Goal: Find contact information: Find contact information

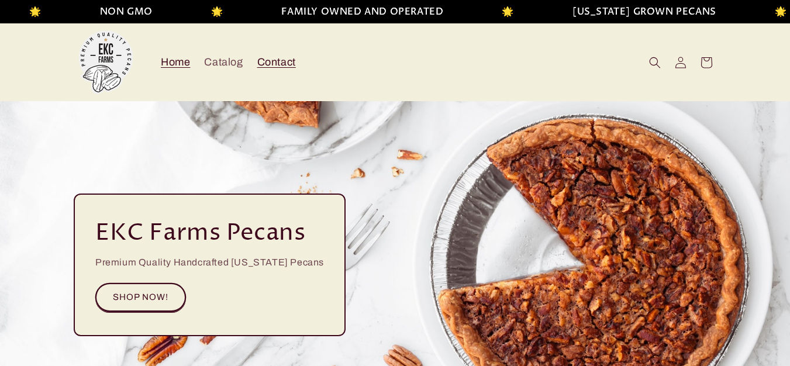
click at [262, 66] on span "Contact" at bounding box center [276, 62] width 39 height 13
